Goal: Task Accomplishment & Management: Complete application form

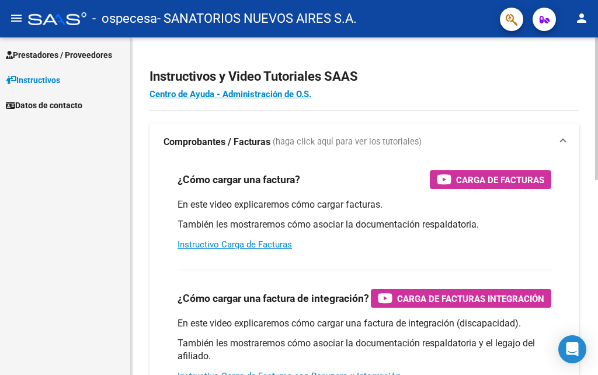
click at [475, 232] on div "En este video explicaremos cómo cargar facturas. También les mostraremos cómo a…" at bounding box center [365, 224] width 374 height 53
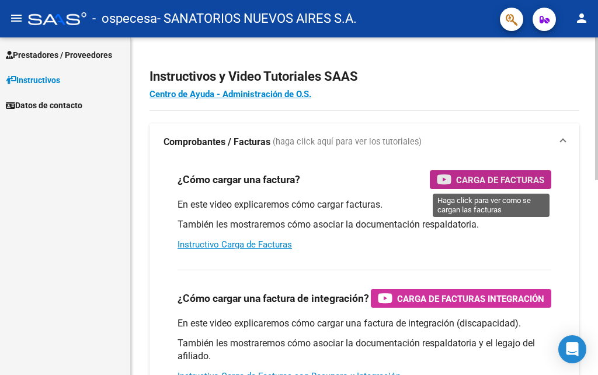
click at [476, 180] on span "Carga de Facturas" at bounding box center [500, 179] width 88 height 15
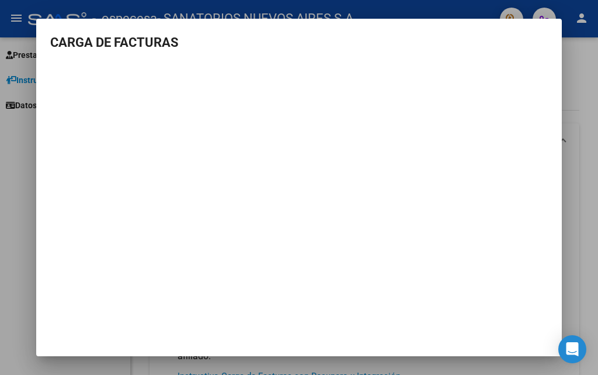
click at [555, 83] on mat-dialog-content "CARGA DE FACTURAS" at bounding box center [299, 139] width 526 height 212
click at [74, 269] on mat-dialog-container "CARGA DE FACTURAS" at bounding box center [299, 187] width 526 height 337
click at [6, 184] on div at bounding box center [299, 187] width 598 height 375
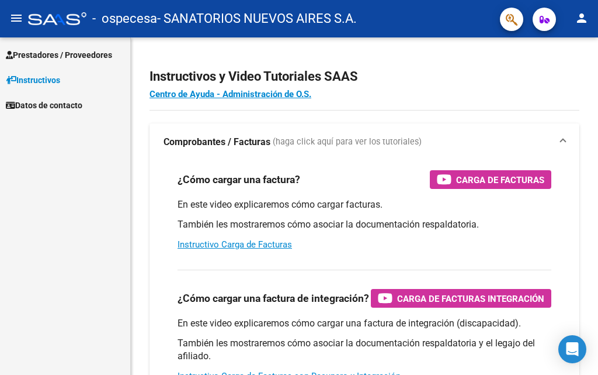
click at [6, 184] on div "Prestadores / Proveedores Facturas - Listado/Carga Facturas - Documentación Pag…" at bounding box center [65, 205] width 130 height 337
click at [61, 55] on span "Prestadores / Proveedores" at bounding box center [59, 55] width 106 height 13
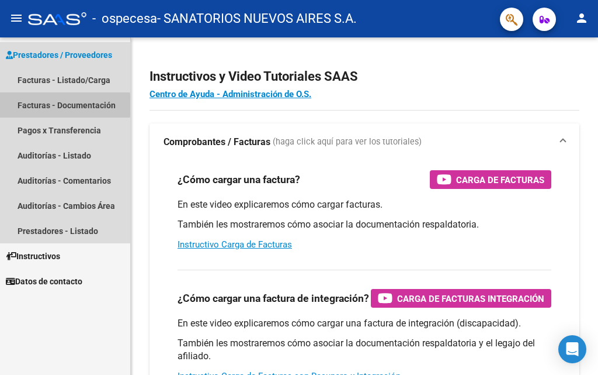
click at [28, 105] on link "Facturas - Documentación" at bounding box center [65, 104] width 130 height 25
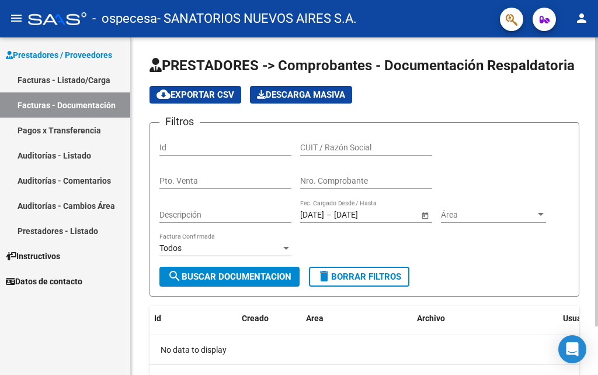
click at [209, 150] on input "Id" at bounding box center [226, 148] width 132 height 10
click at [207, 152] on input "Id" at bounding box center [226, 148] width 132 height 10
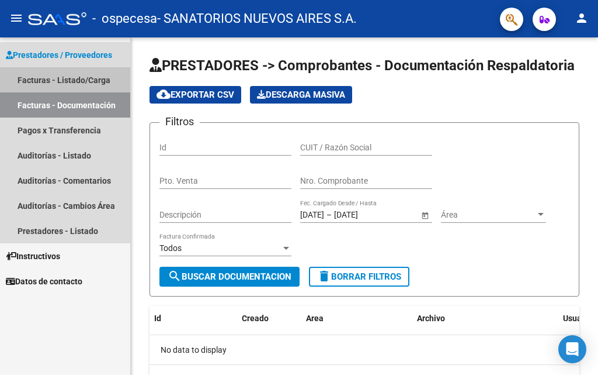
click at [36, 78] on link "Facturas - Listado/Carga" at bounding box center [65, 79] width 130 height 25
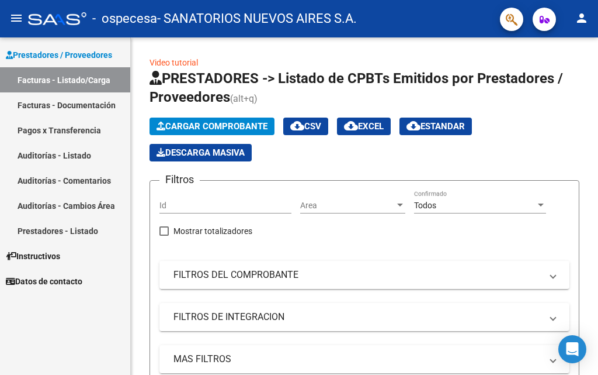
click at [50, 51] on span "Prestadores / Proveedores" at bounding box center [59, 55] width 106 height 13
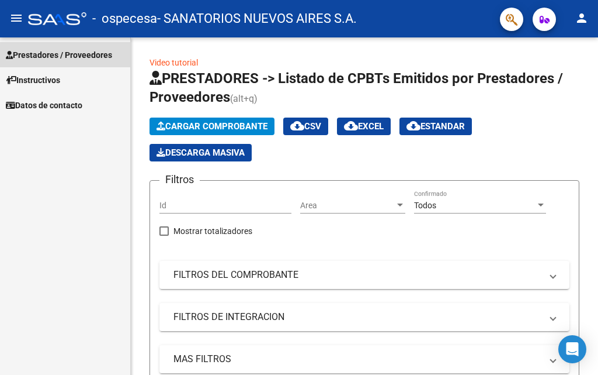
click at [50, 51] on span "Prestadores / Proveedores" at bounding box center [59, 55] width 106 height 13
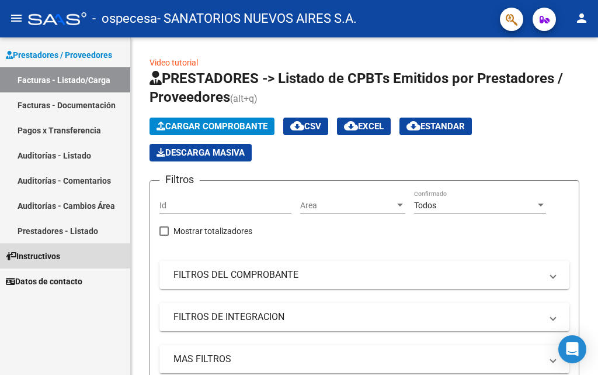
click at [44, 252] on span "Instructivos" at bounding box center [33, 256] width 54 height 13
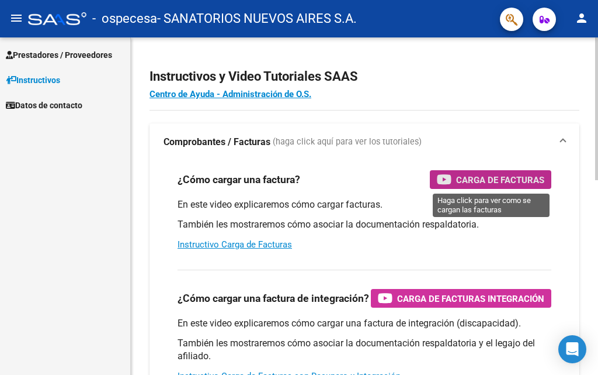
click at [497, 176] on span "Carga de Facturas" at bounding box center [500, 179] width 88 height 15
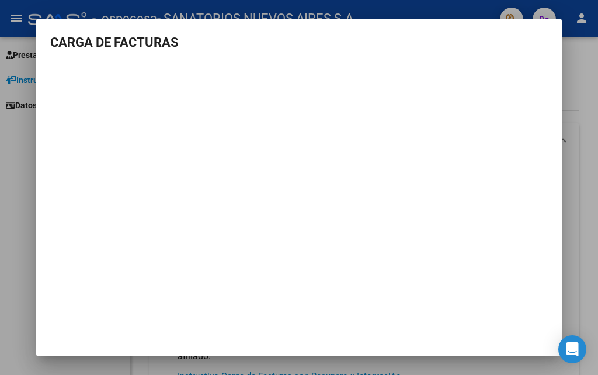
click at [591, 108] on div at bounding box center [299, 187] width 598 height 375
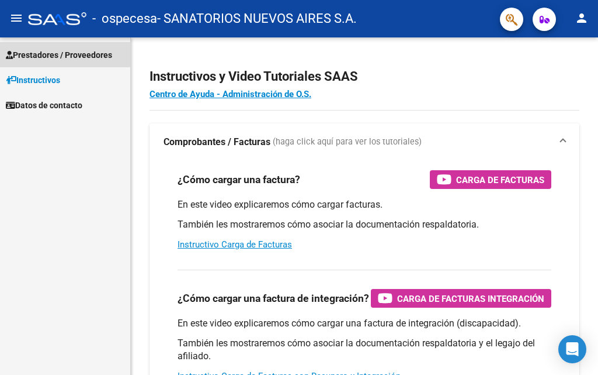
click at [60, 54] on span "Prestadores / Proveedores" at bounding box center [59, 55] width 106 height 13
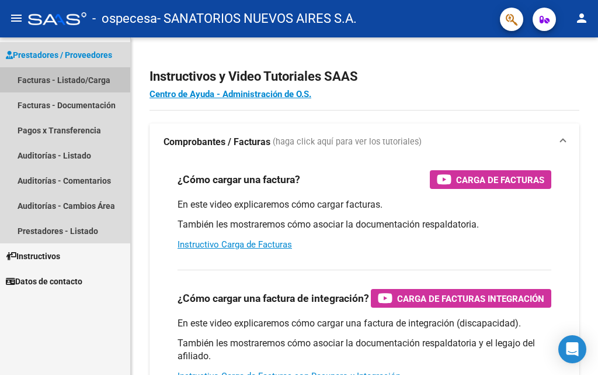
click at [48, 79] on link "Facturas - Listado/Carga" at bounding box center [65, 79] width 130 height 25
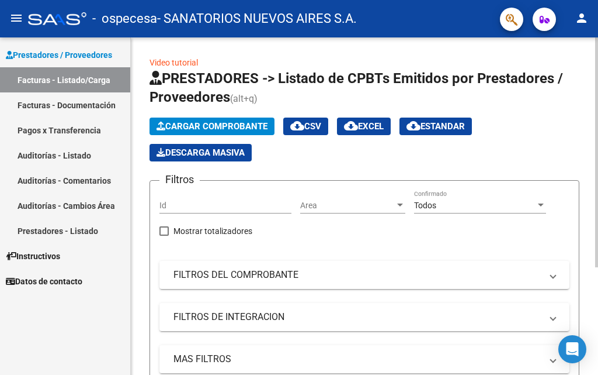
click at [216, 126] on span "Cargar Comprobante" at bounding box center [212, 126] width 111 height 11
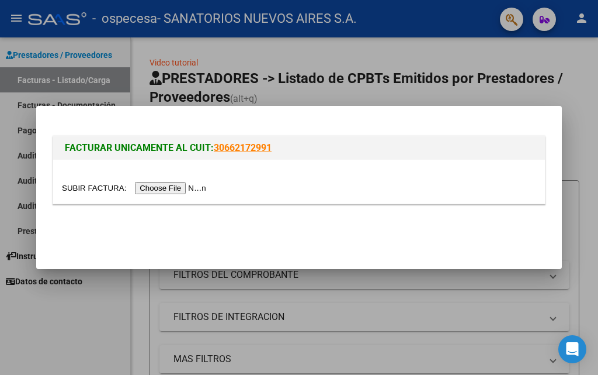
click at [196, 188] on input "file" at bounding box center [136, 188] width 148 height 12
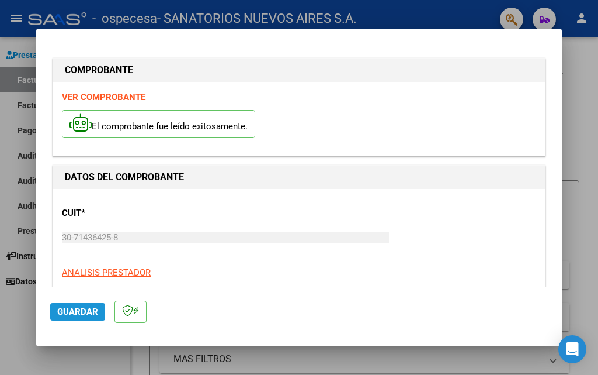
click at [84, 312] on span "Guardar" at bounding box center [77, 311] width 41 height 11
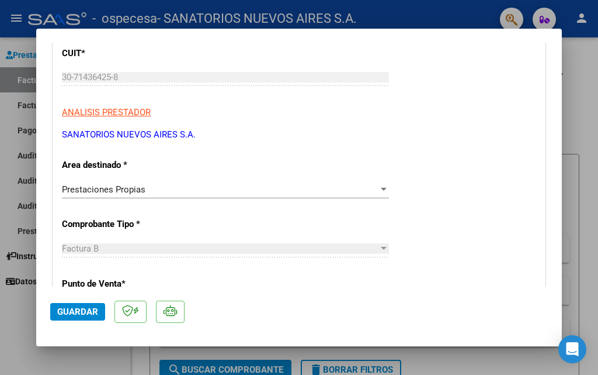
scroll to position [175, 0]
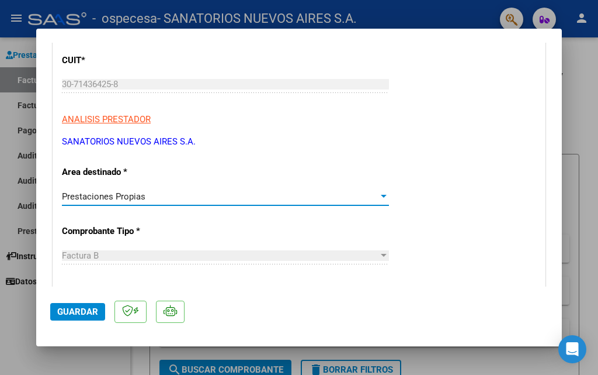
click at [381, 195] on div at bounding box center [384, 196] width 6 height 3
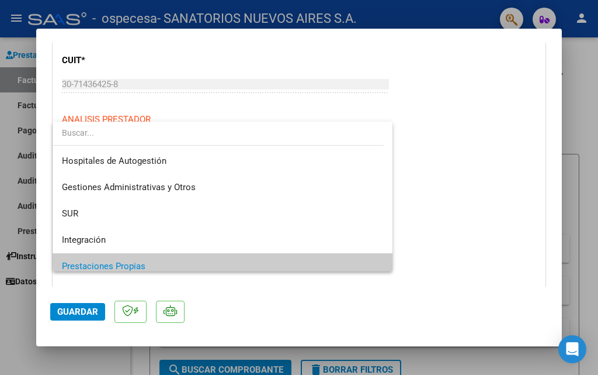
scroll to position [70, 0]
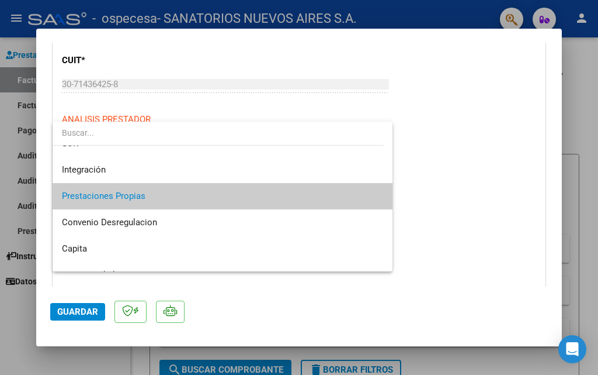
click at [177, 207] on span "Prestaciones Propias" at bounding box center [222, 196] width 321 height 26
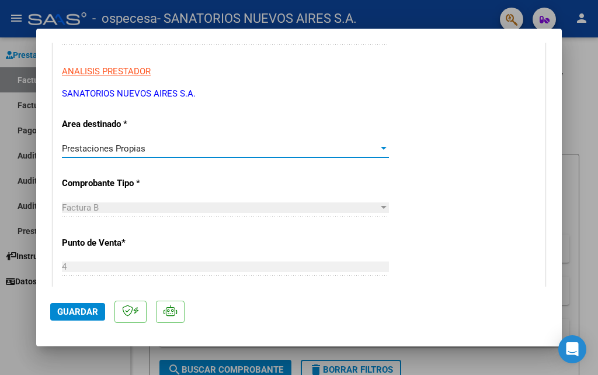
scroll to position [234, 0]
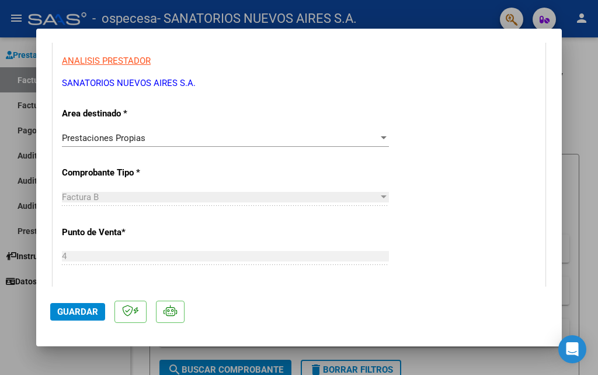
click at [383, 196] on app-drop-down-list "Comprobante Tipo * Factura B Seleccionar Tipo" at bounding box center [230, 184] width 337 height 35
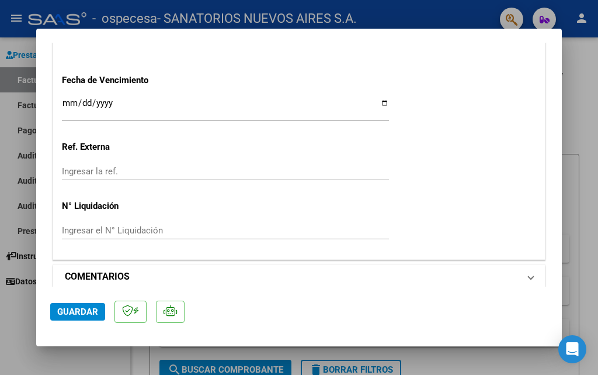
scroll to position [760, 0]
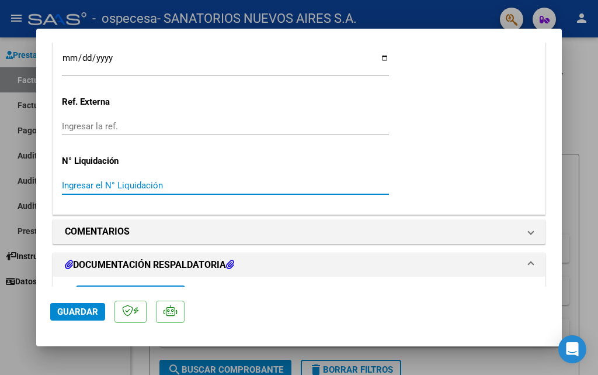
click at [87, 182] on input "Ingresar el N° Liquidación" at bounding box center [225, 185] width 327 height 11
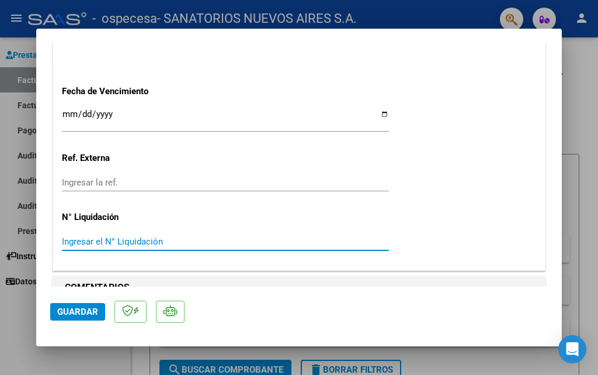
scroll to position [701, 0]
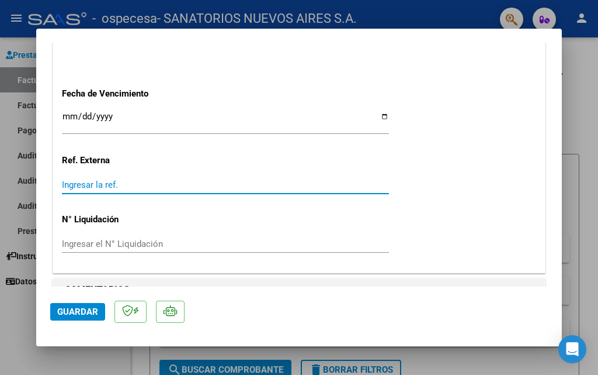
click at [89, 179] on input "Ingresar la ref." at bounding box center [225, 184] width 327 height 11
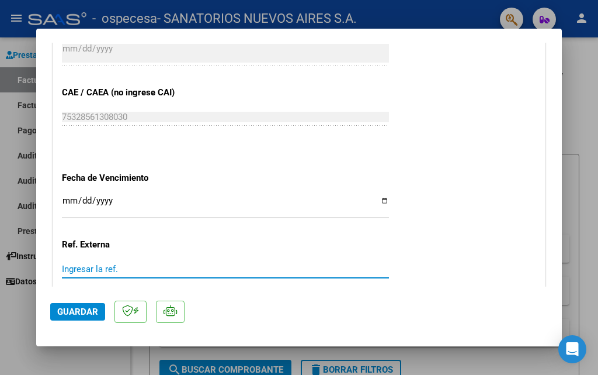
scroll to position [643, 0]
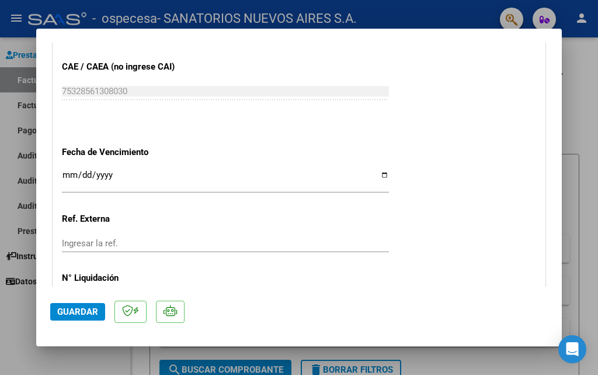
click at [86, 169] on div "Ingresar la fecha" at bounding box center [225, 180] width 327 height 25
click at [380, 175] on input "Ingresar la fecha" at bounding box center [225, 179] width 327 height 19
type input "[DATE]"
click at [193, 247] on input "Ingresar la ref." at bounding box center [225, 243] width 327 height 11
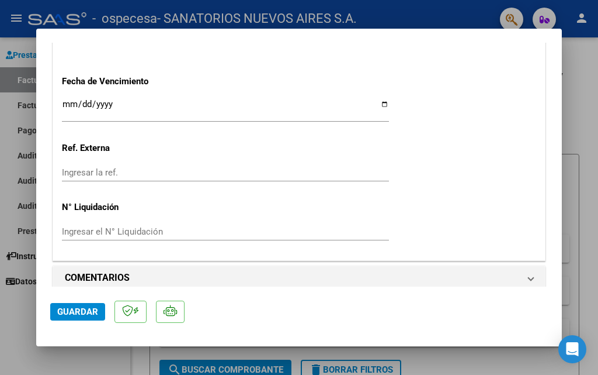
scroll to position [760, 0]
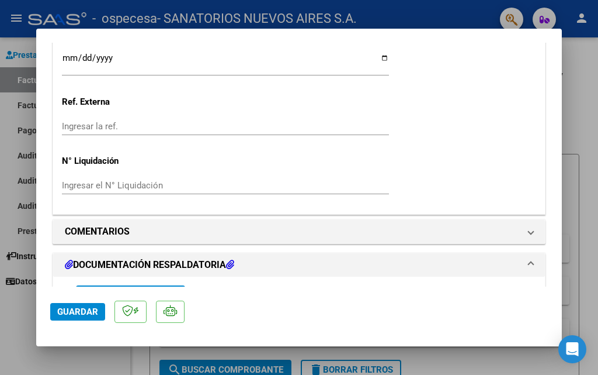
click at [98, 186] on input "Ingresar el N° Liquidación" at bounding box center [225, 185] width 327 height 11
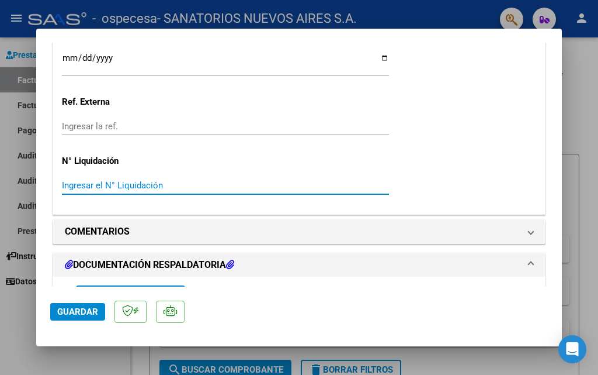
scroll to position [818, 0]
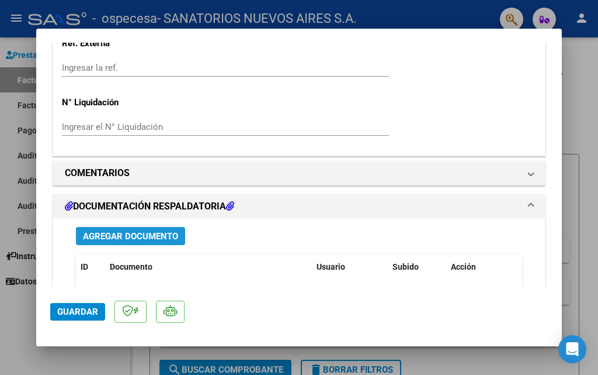
click at [127, 236] on span "Agregar Documento" at bounding box center [130, 236] width 95 height 11
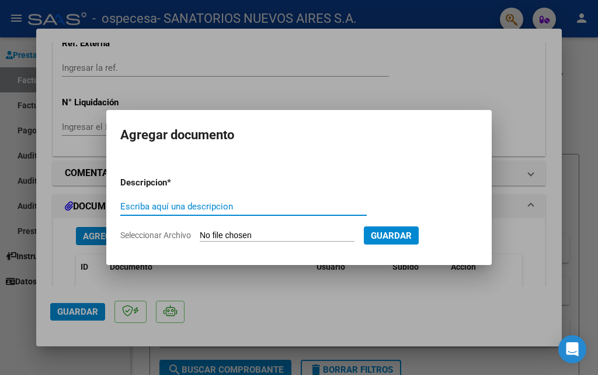
click at [228, 205] on input "Escriba aquí una descripcion" at bounding box center [243, 206] width 247 height 11
type input "documentacion respaldatoria"
click at [234, 236] on input "Seleccionar Archivo" at bounding box center [277, 235] width 155 height 11
type input "C:\fakepath\archivos ospecesa.pdf"
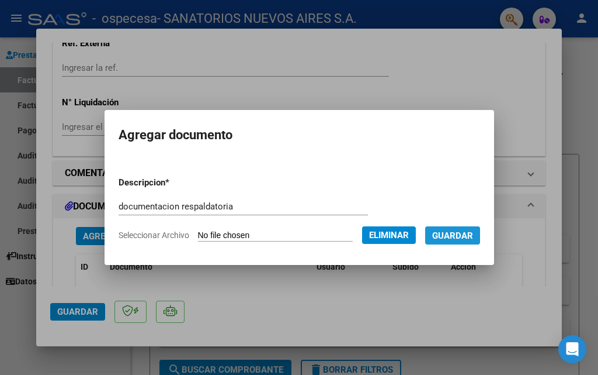
click at [461, 238] on span "Guardar" at bounding box center [452, 235] width 41 height 11
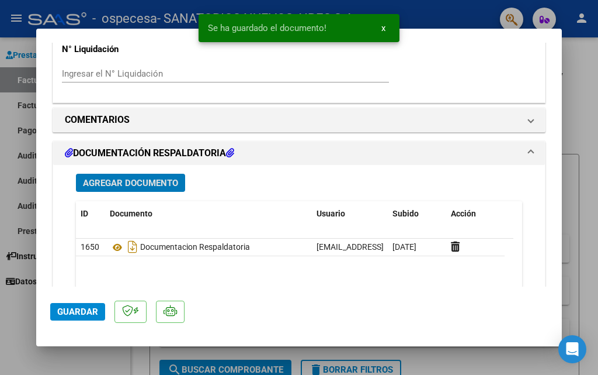
scroll to position [877, 0]
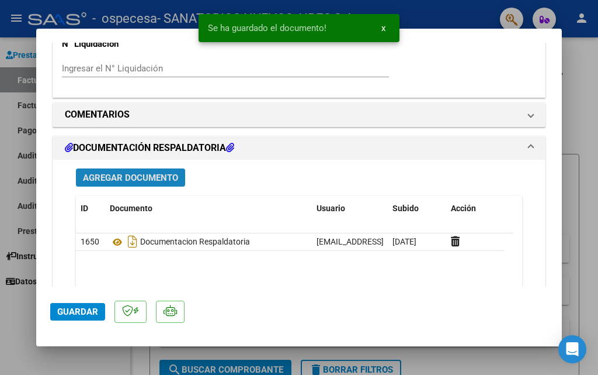
click at [131, 176] on span "Agregar Documento" at bounding box center [130, 177] width 95 height 11
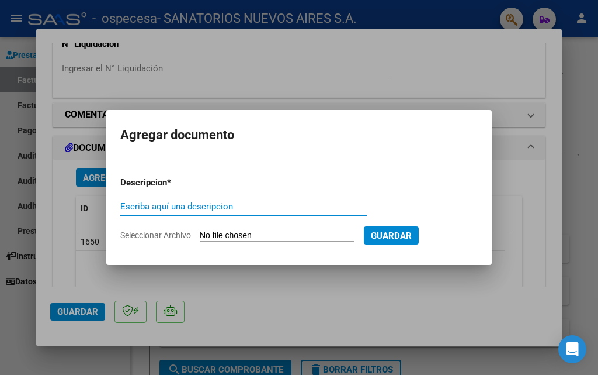
click at [206, 207] on input "Escriba aquí una descripcion" at bounding box center [243, 206] width 247 height 11
type input "detalle"
click at [229, 235] on input "Seleccionar Archivo" at bounding box center [277, 235] width 155 height 11
type input "C:\fakepath\detalle ospecesa.pdf"
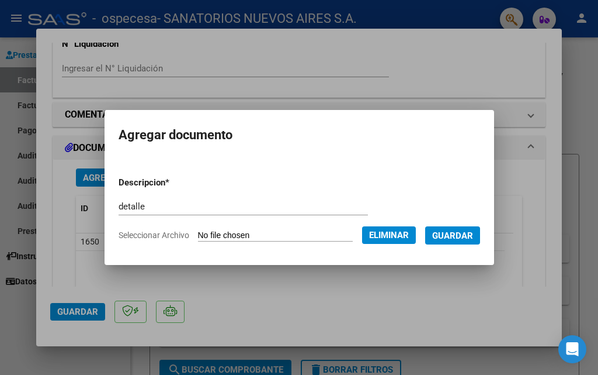
click at [456, 227] on button "Guardar" at bounding box center [452, 235] width 55 height 18
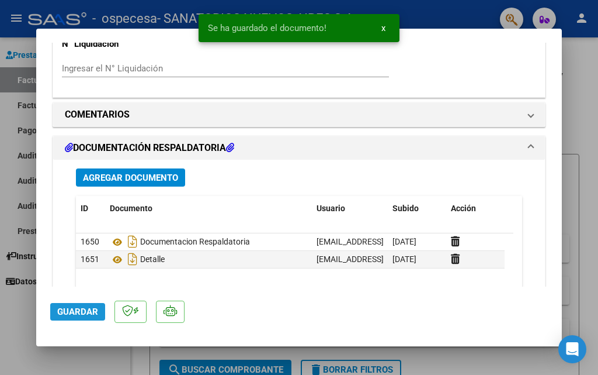
click at [91, 310] on span "Guardar" at bounding box center [77, 311] width 41 height 11
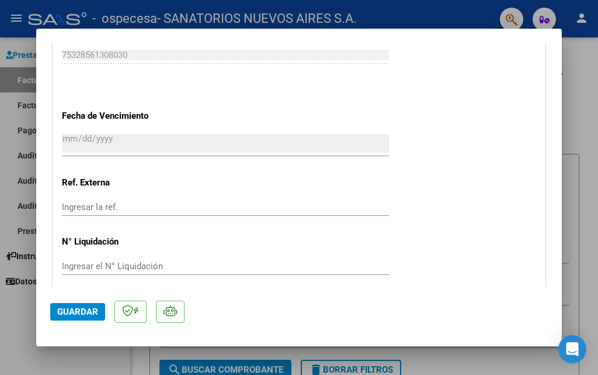
scroll to position [526, 0]
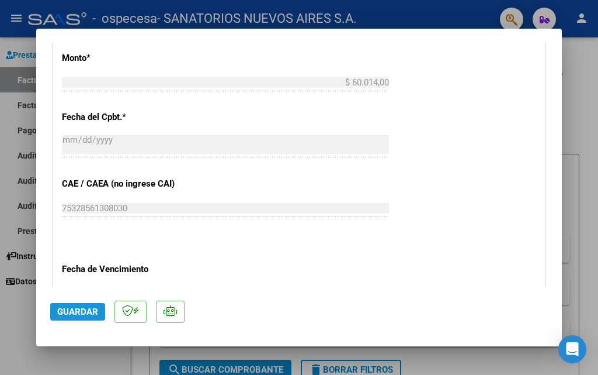
click at [87, 307] on span "Guardar" at bounding box center [77, 311] width 41 height 11
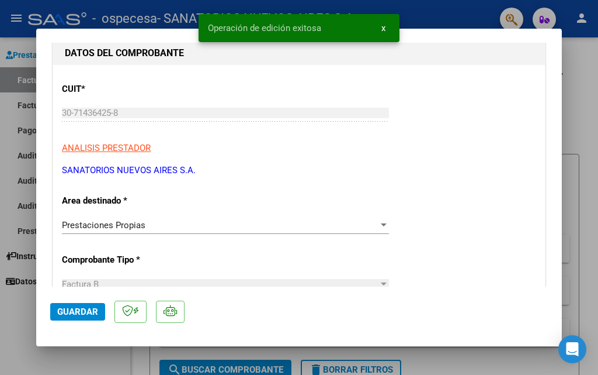
scroll to position [0, 0]
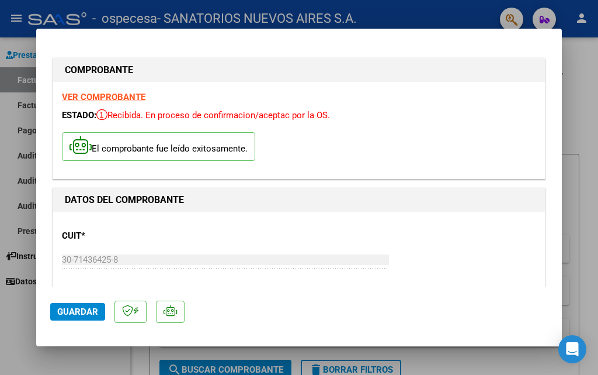
click at [485, 365] on div at bounding box center [299, 187] width 598 height 375
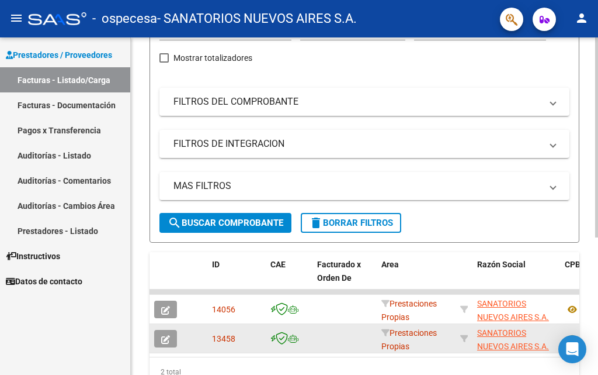
scroll to position [175, 0]
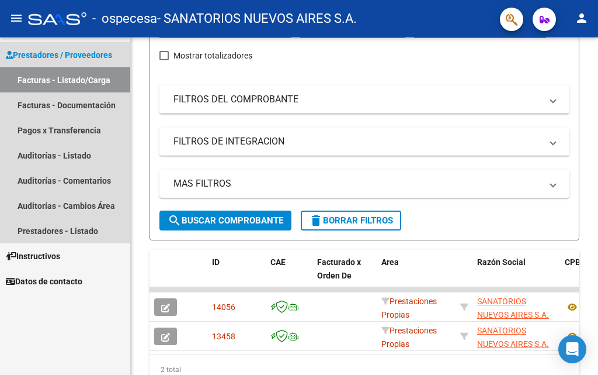
click at [37, 81] on link "Facturas - Listado/Carga" at bounding box center [65, 79] width 130 height 25
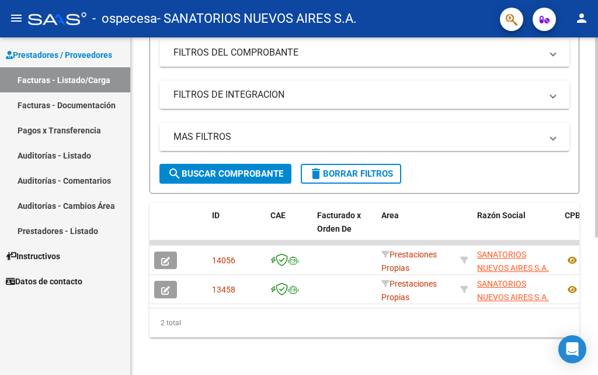
scroll to position [231, 0]
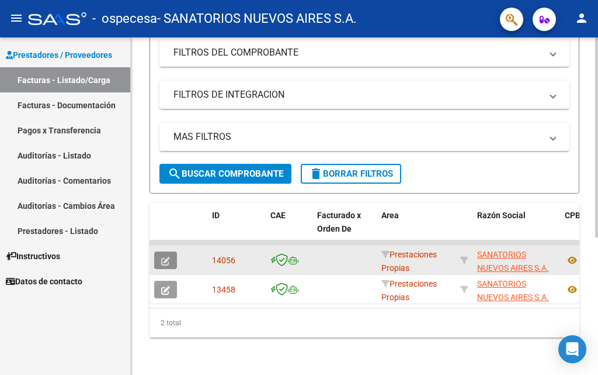
click at [167, 257] on icon "button" at bounding box center [165, 261] width 9 height 9
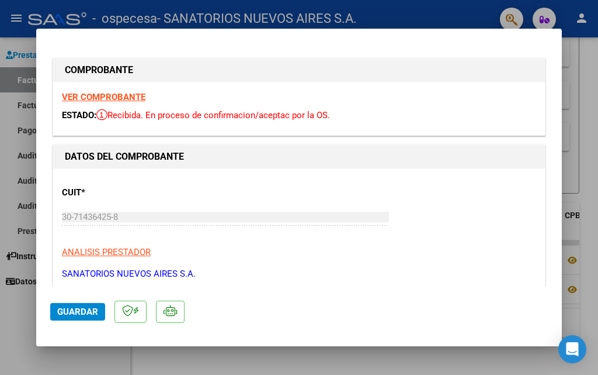
click at [317, 366] on div at bounding box center [299, 187] width 598 height 375
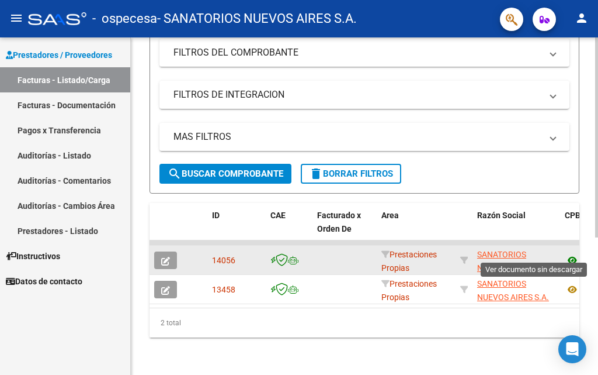
click at [572, 253] on icon at bounding box center [572, 260] width 15 height 14
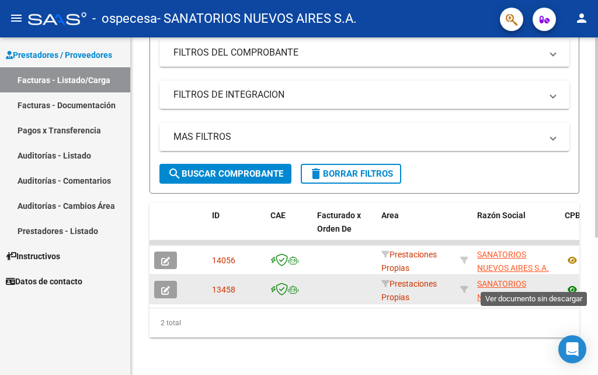
click at [570, 282] on icon at bounding box center [572, 289] width 15 height 14
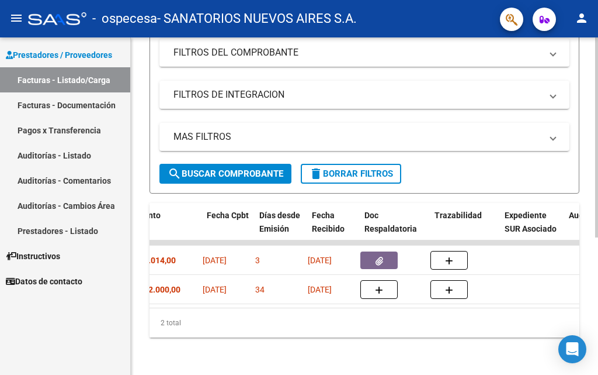
scroll to position [0, 551]
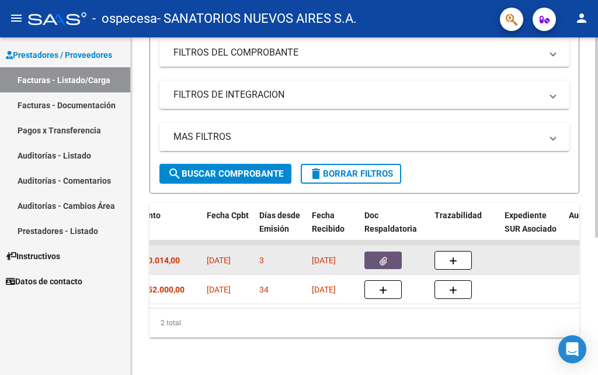
click at [390, 251] on button "button" at bounding box center [383, 260] width 37 height 18
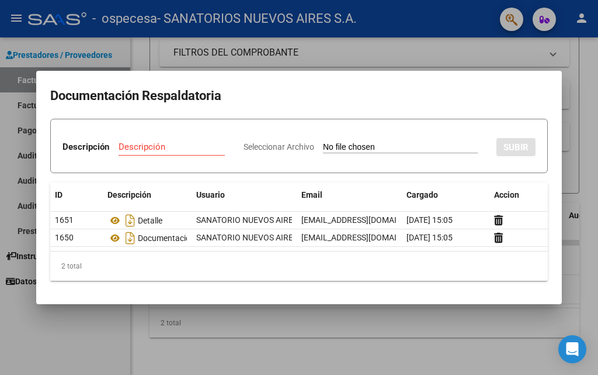
scroll to position [0, 0]
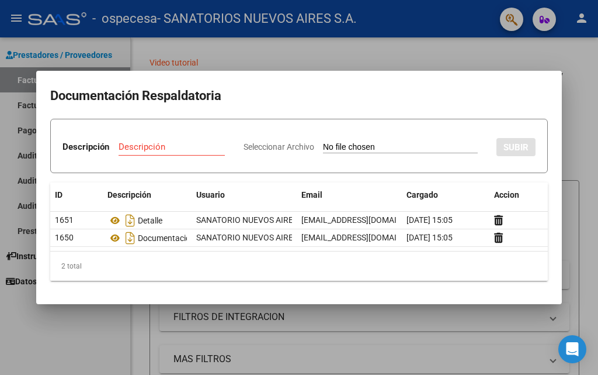
click at [583, 134] on div at bounding box center [299, 187] width 598 height 375
